Goal: Navigation & Orientation: Find specific page/section

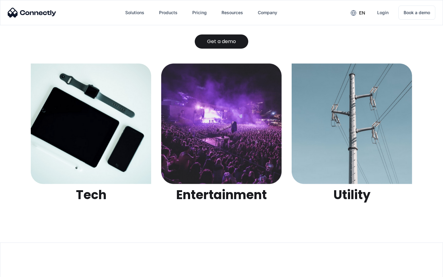
scroll to position [1939, 0]
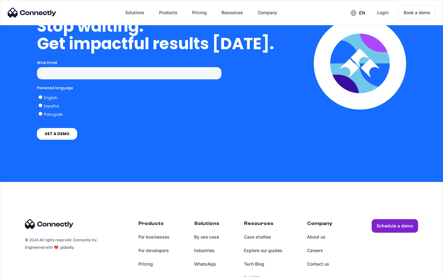
scroll to position [1559, 0]
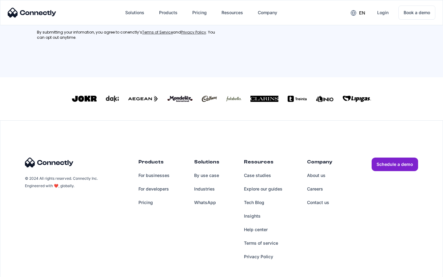
scroll to position [271, 0]
